Goal: Task Accomplishment & Management: Manage account settings

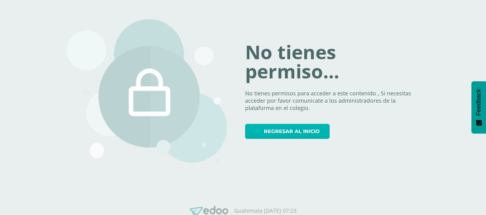
click at [303, 132] on span "Regresar al inicio" at bounding box center [292, 131] width 56 height 14
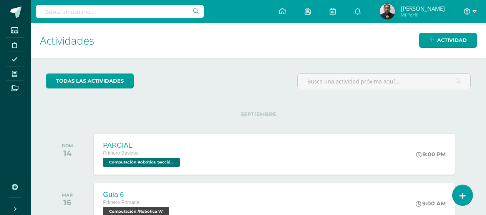
click at [151, 11] on input "text" at bounding box center [120, 11] width 168 height 13
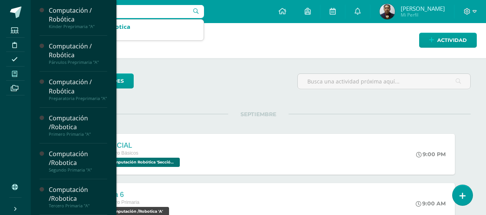
type input "tercero"
click at [12, 74] on icon at bounding box center [14, 74] width 5 height 6
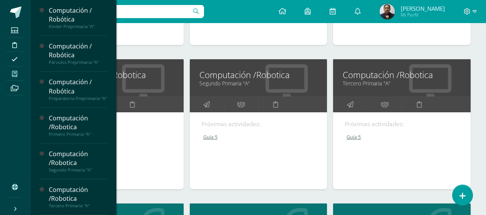
scroll to position [231, 0]
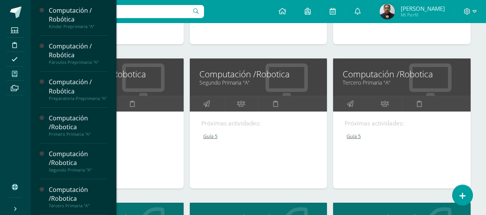
click at [135, 13] on input "text" at bounding box center [120, 11] width 168 height 13
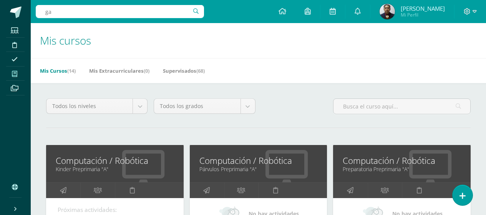
scroll to position [154, 0]
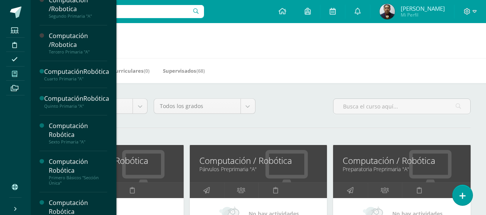
click at [143, 12] on input "ga" at bounding box center [120, 11] width 168 height 13
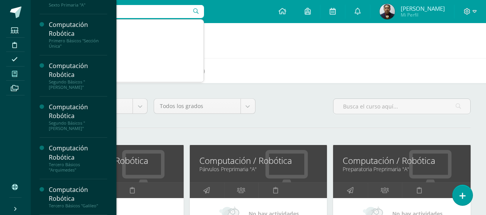
scroll to position [291, 0]
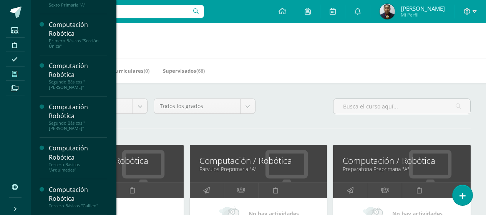
type input "ggalileo"
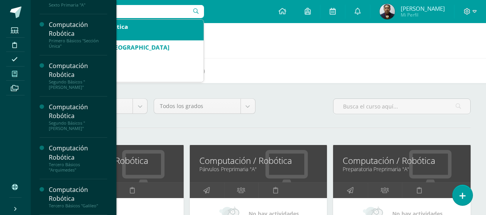
click at [142, 33] on div "Tercero Básicos 'Galileo'" at bounding box center [129, 34] width 138 height 7
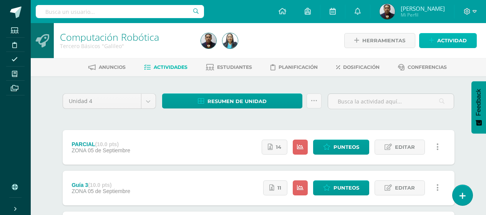
click at [454, 39] on span "Actividad" at bounding box center [453, 40] width 30 height 14
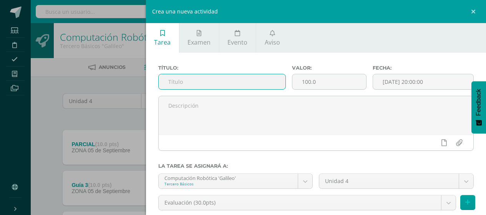
click at [245, 81] on input "text" at bounding box center [222, 81] width 127 height 15
type input "Guía 4"
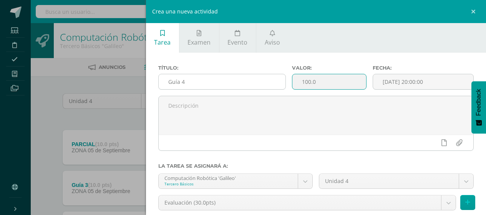
drag, startPoint x: 335, startPoint y: 87, endPoint x: 275, endPoint y: 87, distance: 60.0
click at [275, 87] on div "Título: Guía 4 Valor: 100.0 Fecha: 2025-09-10 20:00:00" at bounding box center [316, 80] width 322 height 31
type input "10"
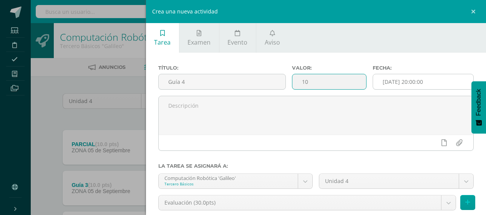
click at [445, 80] on input "[DATE] 20:00:00" at bounding box center [423, 81] width 100 height 15
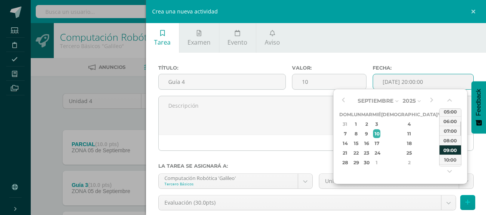
click at [448, 148] on div "09:00" at bounding box center [451, 150] width 22 height 10
type input "2025-09-10 09:00"
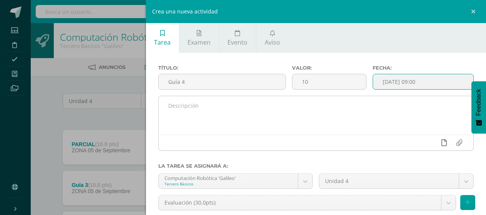
click at [442, 141] on icon at bounding box center [444, 142] width 5 height 7
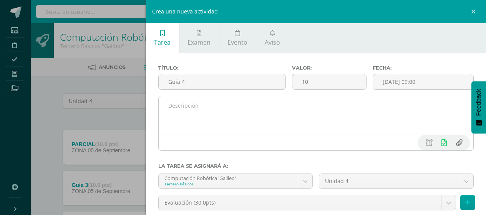
click at [458, 143] on input "file" at bounding box center [459, 142] width 15 height 15
type input "C:\fakepath\Tercero Básico.jpg"
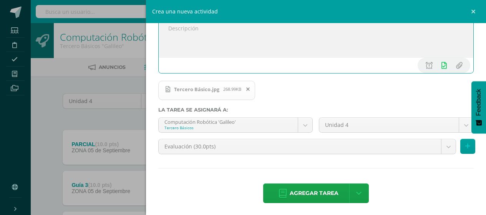
scroll to position [79, 0]
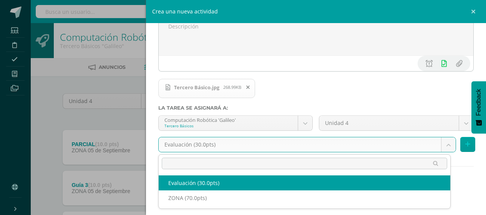
click at [231, 145] on body "Estudiantes Disciplina Asistencia Mis cursos Archivos Soporte Ayuda Reportar un…" at bounding box center [243, 169] width 486 height 338
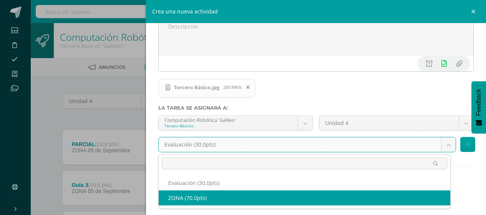
select select "122544"
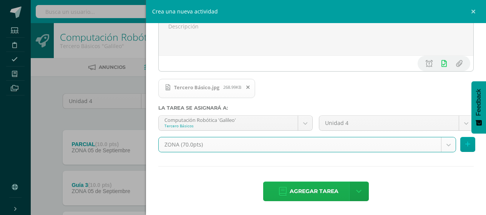
click at [316, 192] on span "Agregar tarea" at bounding box center [314, 191] width 49 height 19
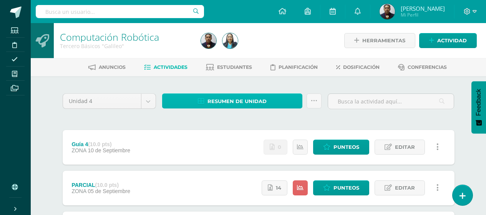
click at [259, 105] on span "Resumen de unidad" at bounding box center [237, 101] width 59 height 14
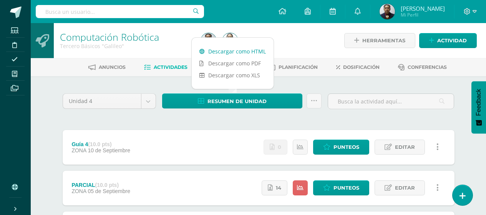
click at [243, 51] on link "Descargar como HTML" at bounding box center [233, 51] width 82 height 12
drag, startPoint x: 194, startPoint y: 117, endPoint x: 286, endPoint y: 145, distance: 96.6
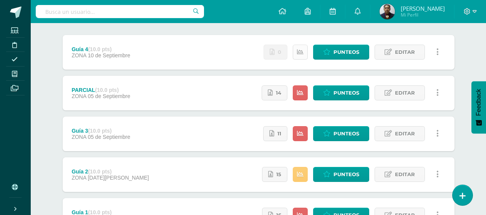
scroll to position [10, 0]
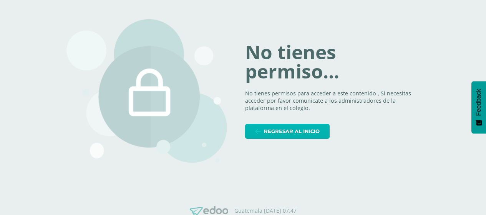
click at [298, 139] on link "Regresar al inicio" at bounding box center [287, 131] width 85 height 15
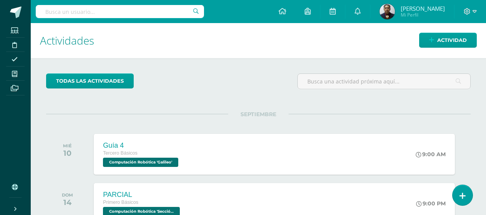
click at [156, 15] on input "text" at bounding box center [120, 11] width 168 height 13
type input "arquimi"
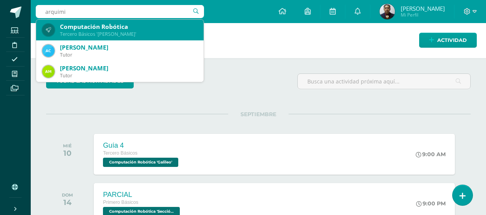
click at [142, 33] on div "Tercero Básicos 'Arquimedes'" at bounding box center [129, 34] width 138 height 7
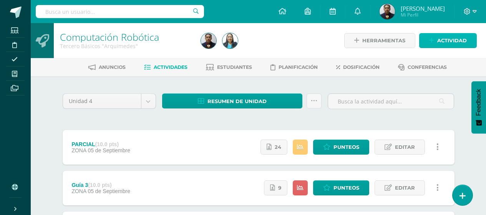
click at [449, 42] on span "Actividad" at bounding box center [453, 40] width 30 height 14
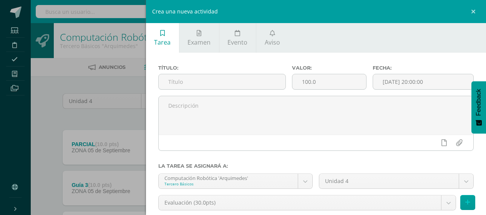
click at [251, 90] on div "Título:" at bounding box center [222, 80] width 134 height 31
click at [253, 82] on input "text" at bounding box center [222, 81] width 127 height 15
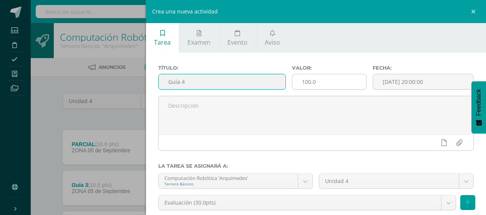
type input "Guía 4"
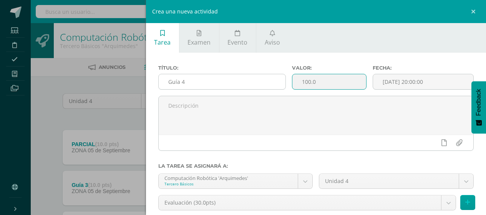
drag, startPoint x: 318, startPoint y: 82, endPoint x: 278, endPoint y: 87, distance: 39.6
click at [278, 87] on div "Título: Guía 4 Valor: 100.0 Fecha: 2025-09-10 20:00:00" at bounding box center [316, 80] width 322 height 31
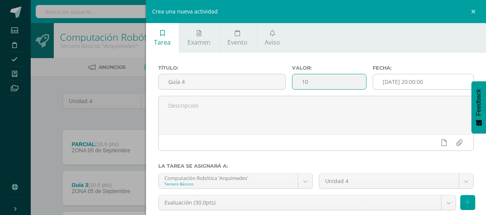
type input "10"
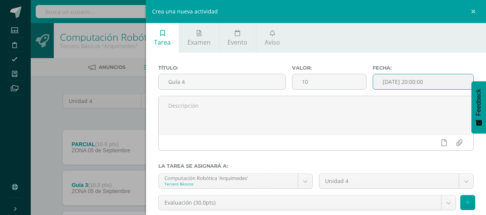
click at [437, 85] on input "[DATE] 20:00:00" at bounding box center [423, 81] width 100 height 15
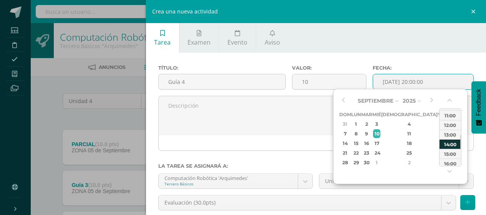
click at [453, 145] on div "14:00" at bounding box center [451, 144] width 22 height 10
type input "2025-09-10 14:00"
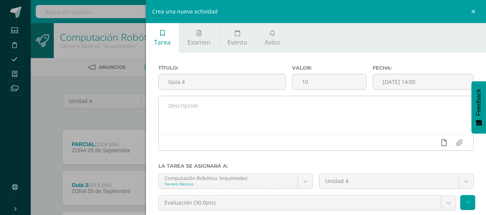
click at [442, 144] on icon at bounding box center [444, 142] width 5 height 7
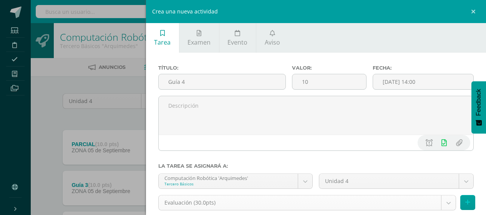
click at [446, 202] on body "Estudiantes Disciplina Asistencia Mis cursos Archivos Soporte Ayuda Reportar un…" at bounding box center [243, 169] width 486 height 338
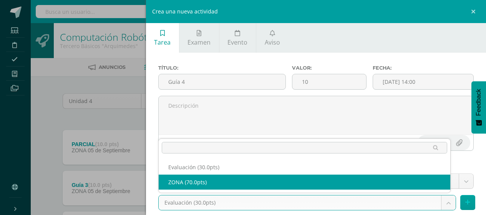
select select "119727"
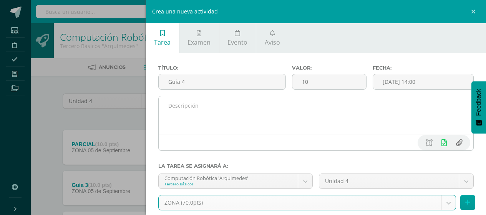
click at [453, 145] on input "file" at bounding box center [459, 142] width 15 height 15
type input "C:\fakepath\Tercero Básico.jpg"
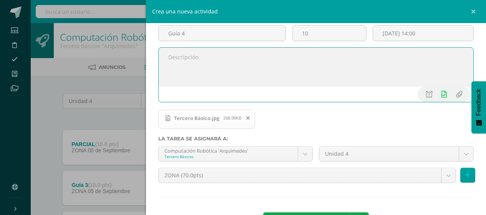
scroll to position [79, 0]
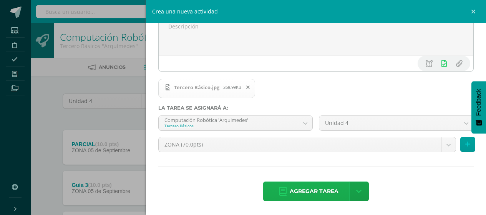
click at [332, 190] on span "Agregar tarea" at bounding box center [314, 191] width 49 height 19
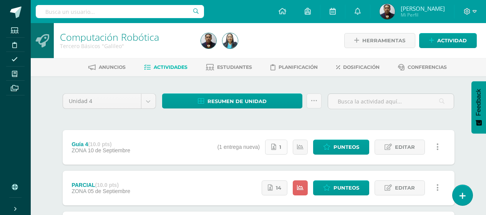
click at [276, 145] on icon at bounding box center [273, 147] width 5 height 7
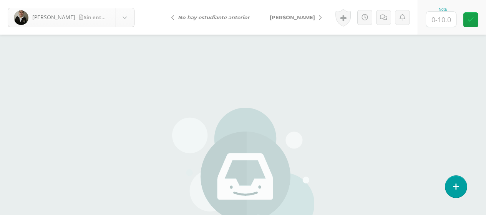
click at [89, 22] on body "[PERSON_NAME] entrega [PERSON_NAME] [PERSON_NAME] [PERSON_NAME] [PERSON_NAME] […" at bounding box center [243, 160] width 486 height 320
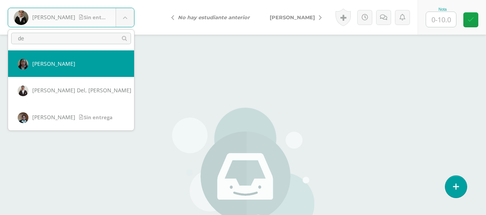
type input "de"
select select "870"
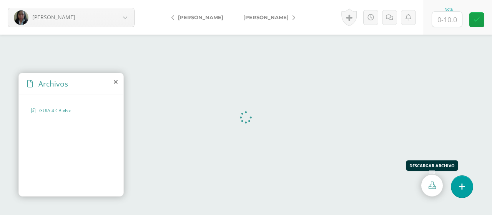
click at [434, 185] on icon at bounding box center [432, 184] width 7 height 7
click at [116, 83] on icon at bounding box center [116, 82] width 4 height 6
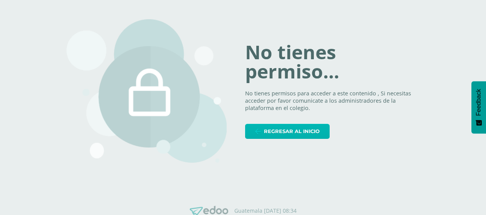
click at [303, 130] on span "Regresar al inicio" at bounding box center [292, 131] width 56 height 14
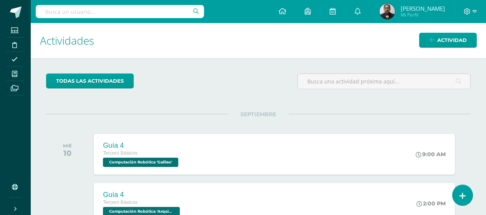
click at [109, 13] on input "text" at bounding box center [120, 11] width 168 height 13
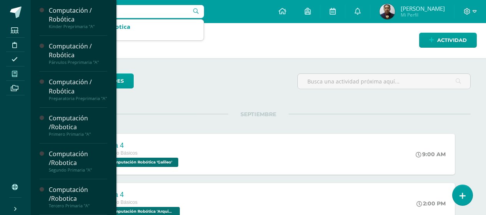
type input "primero"
click at [10, 77] on span at bounding box center [14, 73] width 17 height 10
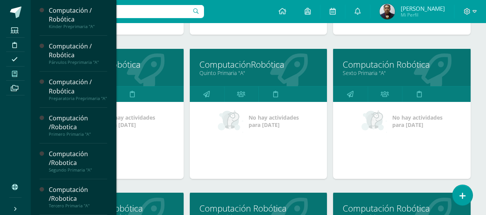
scroll to position [500, 0]
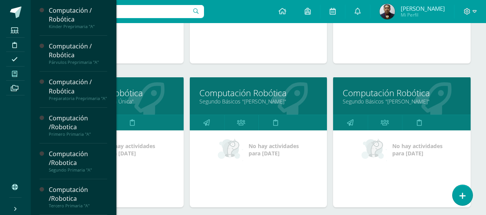
click at [157, 101] on link "Primero Básicos "Sección Única"" at bounding box center [115, 101] width 118 height 7
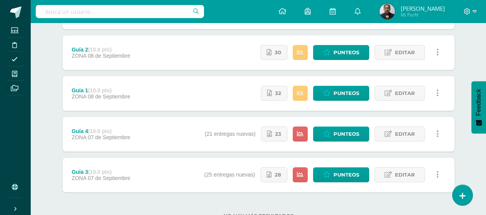
scroll to position [154, 0]
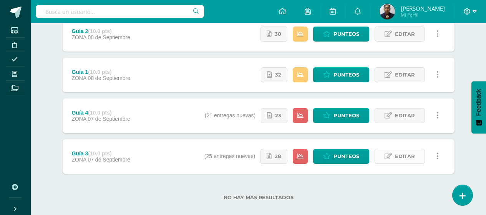
click at [400, 161] on span "Editar" at bounding box center [405, 156] width 20 height 14
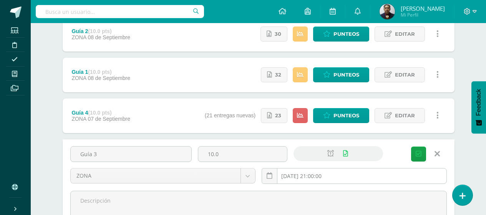
click at [382, 180] on input "[DATE] 21:00:00" at bounding box center [354, 175] width 185 height 15
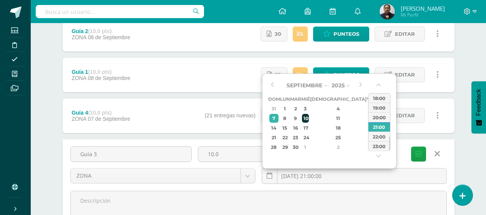
click at [309, 116] on div "10" at bounding box center [305, 118] width 7 height 9
click at [381, 134] on div "14:00" at bounding box center [380, 136] width 22 height 10
type input "[DATE] 14:00"
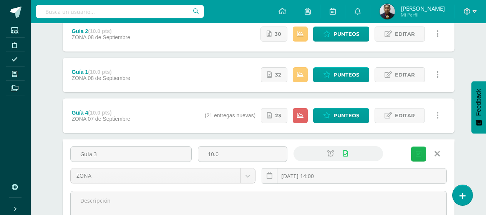
click at [420, 153] on icon "submit" at bounding box center [419, 154] width 6 height 7
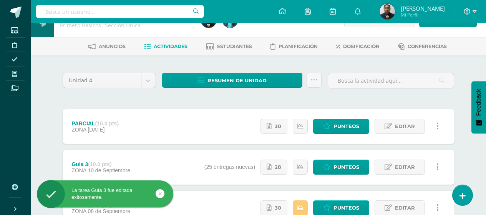
scroll to position [38, 0]
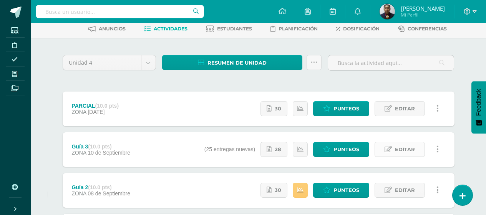
click at [398, 152] on span "Editar" at bounding box center [405, 149] width 20 height 14
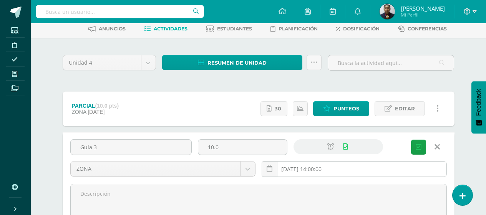
click at [350, 170] on input "[DATE] 14:00:00" at bounding box center [354, 168] width 185 height 15
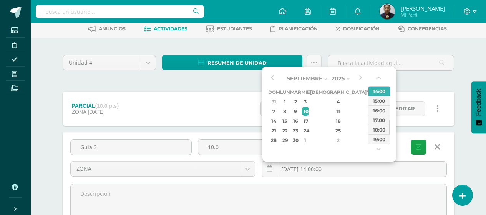
type input "[DATE] 14:00"
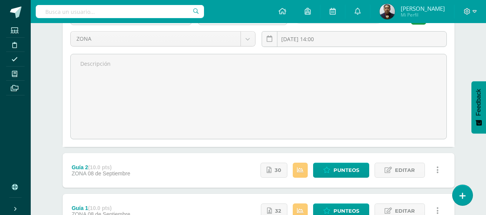
scroll to position [192, 0]
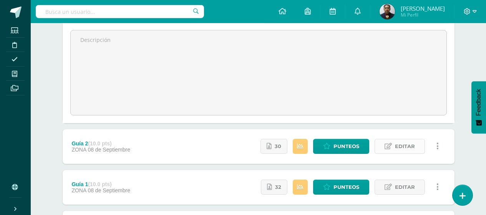
click at [394, 148] on link "Editar" at bounding box center [400, 146] width 50 height 15
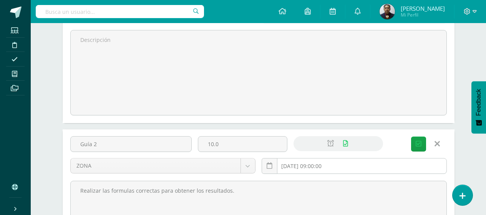
click at [357, 162] on input "[DATE] 09:00:00" at bounding box center [354, 165] width 185 height 15
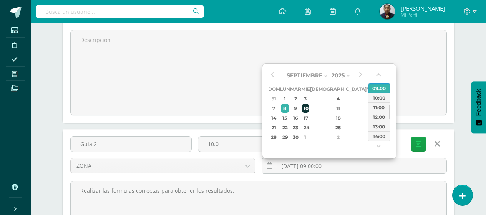
click at [309, 110] on div "10" at bounding box center [305, 108] width 7 height 9
click at [380, 138] on div "14:00" at bounding box center [380, 136] width 22 height 10
type input "[DATE] 14:00"
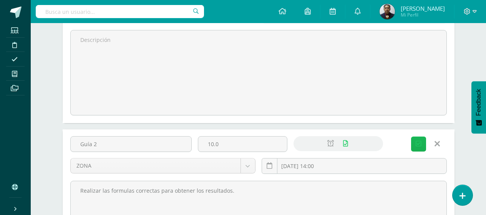
click at [420, 140] on button "Guardar" at bounding box center [418, 143] width 15 height 15
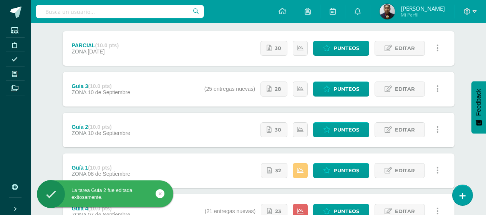
scroll to position [154, 0]
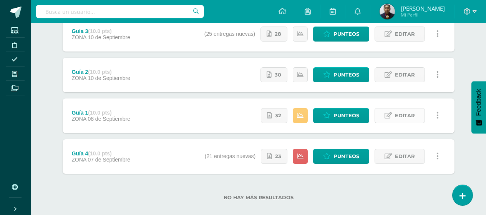
click at [408, 113] on span "Editar" at bounding box center [405, 115] width 20 height 14
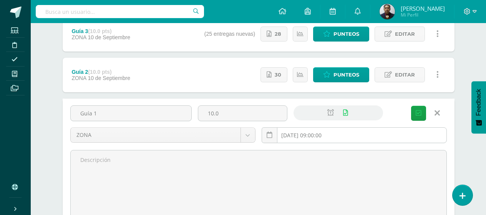
click at [390, 134] on input "[DATE] 09:00:00" at bounding box center [354, 135] width 185 height 15
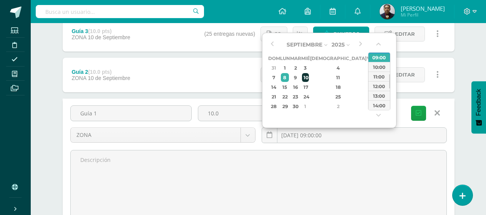
click at [309, 78] on div "10" at bounding box center [305, 77] width 7 height 9
click at [381, 67] on div "14:00" at bounding box center [380, 67] width 22 height 10
type input "2025-09-10 14:00"
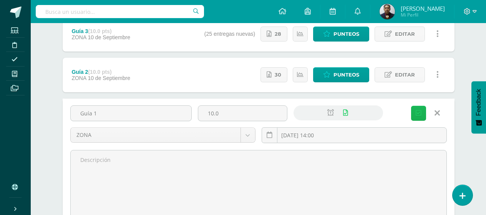
click at [418, 113] on icon "submit" at bounding box center [419, 113] width 6 height 7
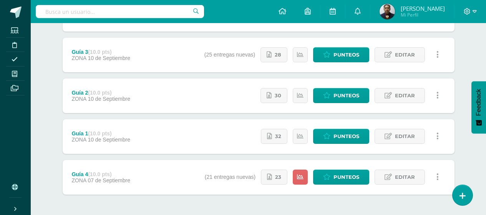
scroll to position [154, 0]
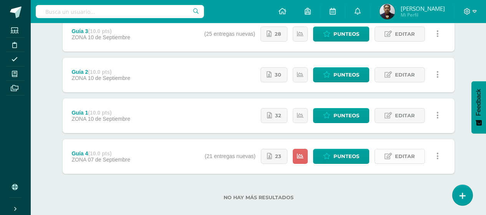
click at [400, 157] on span "Editar" at bounding box center [405, 156] width 20 height 14
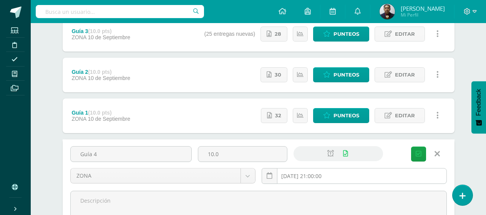
click at [370, 178] on input "[DATE] 21:00:00" at bounding box center [354, 175] width 185 height 15
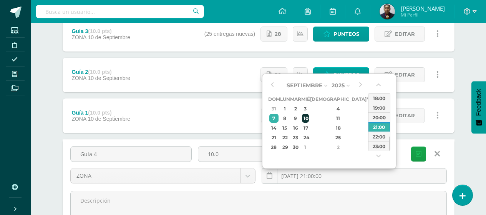
click at [309, 119] on div "10" at bounding box center [305, 118] width 7 height 9
click at [386, 103] on div "15:00" at bounding box center [380, 108] width 22 height 10
type input "[DATE] 15:00"
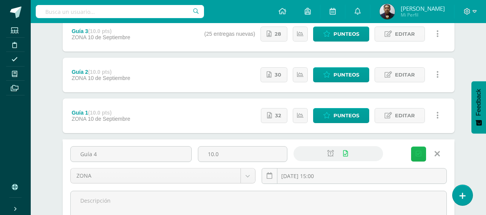
click at [415, 153] on button "Guardar" at bounding box center [418, 153] width 15 height 15
